Goal: Navigation & Orientation: Find specific page/section

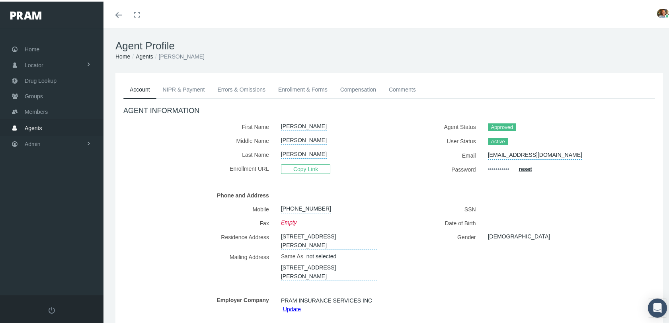
click at [292, 88] on link "Enrollment & Forms" at bounding box center [303, 88] width 62 height 18
click at [285, 83] on link "Enrollment & Forms" at bounding box center [303, 88] width 62 height 18
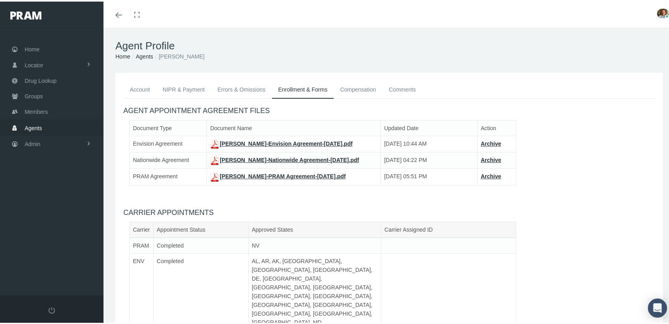
click at [389, 18] on div "Toggle menubar Toggle fullscreen Profile Logout" at bounding box center [389, 13] width 560 height 26
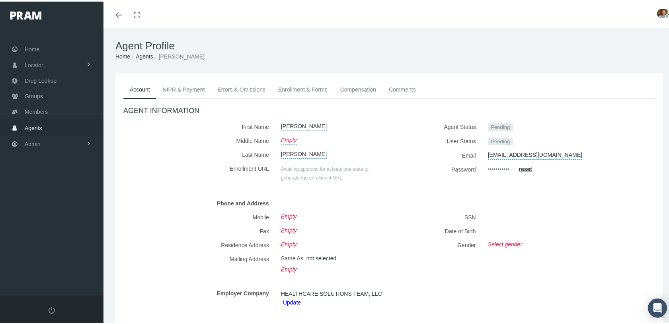
click at [315, 88] on link "Enrollment & Forms" at bounding box center [303, 88] width 62 height 18
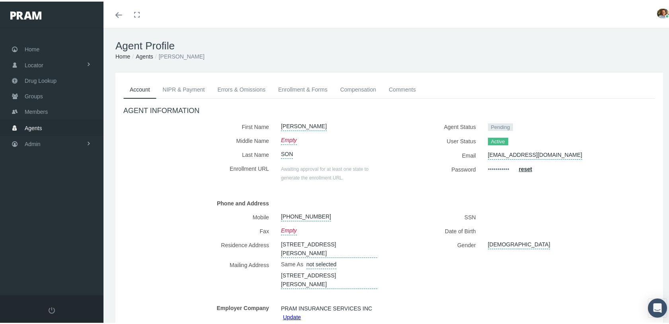
click at [314, 89] on link "Enrollment & Forms" at bounding box center [303, 88] width 62 height 18
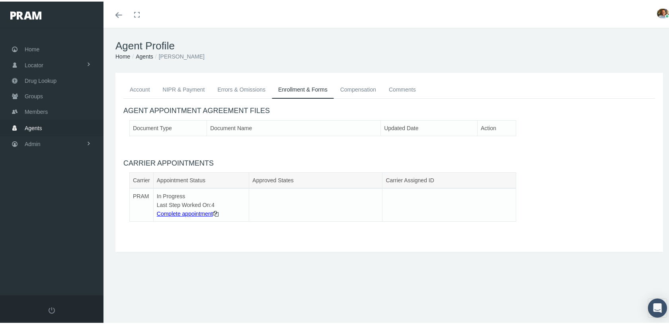
click at [195, 213] on link "Complete appointment" at bounding box center [185, 212] width 56 height 6
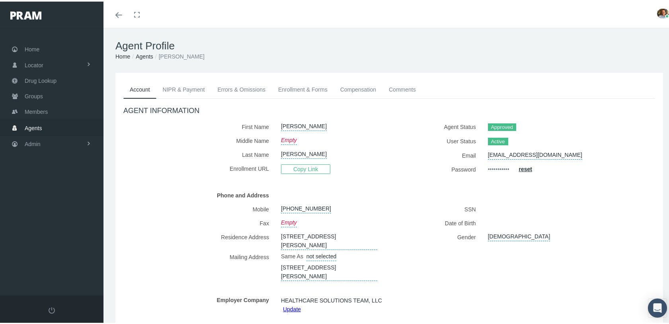
click at [313, 91] on link "Enrollment & Forms" at bounding box center [303, 88] width 62 height 18
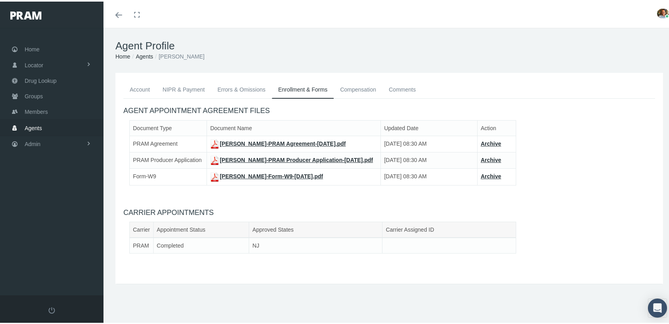
click at [226, 158] on link "STEPHANIE GOLONKA-PRAM Producer Application-Aug 11, 2025.pdf" at bounding box center [291, 158] width 163 height 6
click at [238, 139] on link "STEPHANIE GOLONKA-PRAM Agreement-Aug 11, 2025.pdf" at bounding box center [278, 142] width 136 height 6
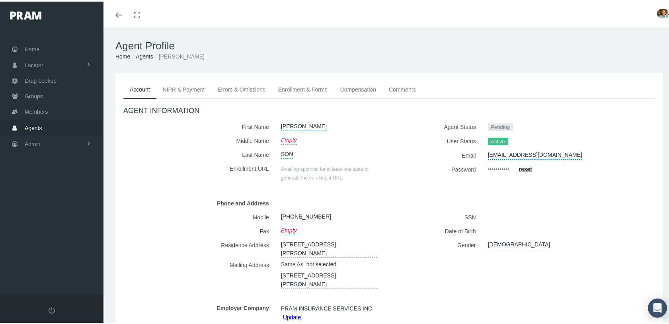
click at [309, 90] on link "Enrollment & Forms" at bounding box center [303, 88] width 62 height 18
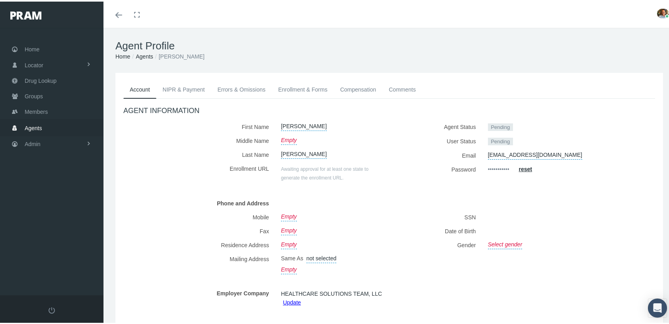
click at [314, 93] on link "Enrollment & Forms" at bounding box center [303, 88] width 62 height 18
click at [298, 87] on link "Enrollment & Forms" at bounding box center [303, 88] width 62 height 18
